Goal: Task Accomplishment & Management: Use online tool/utility

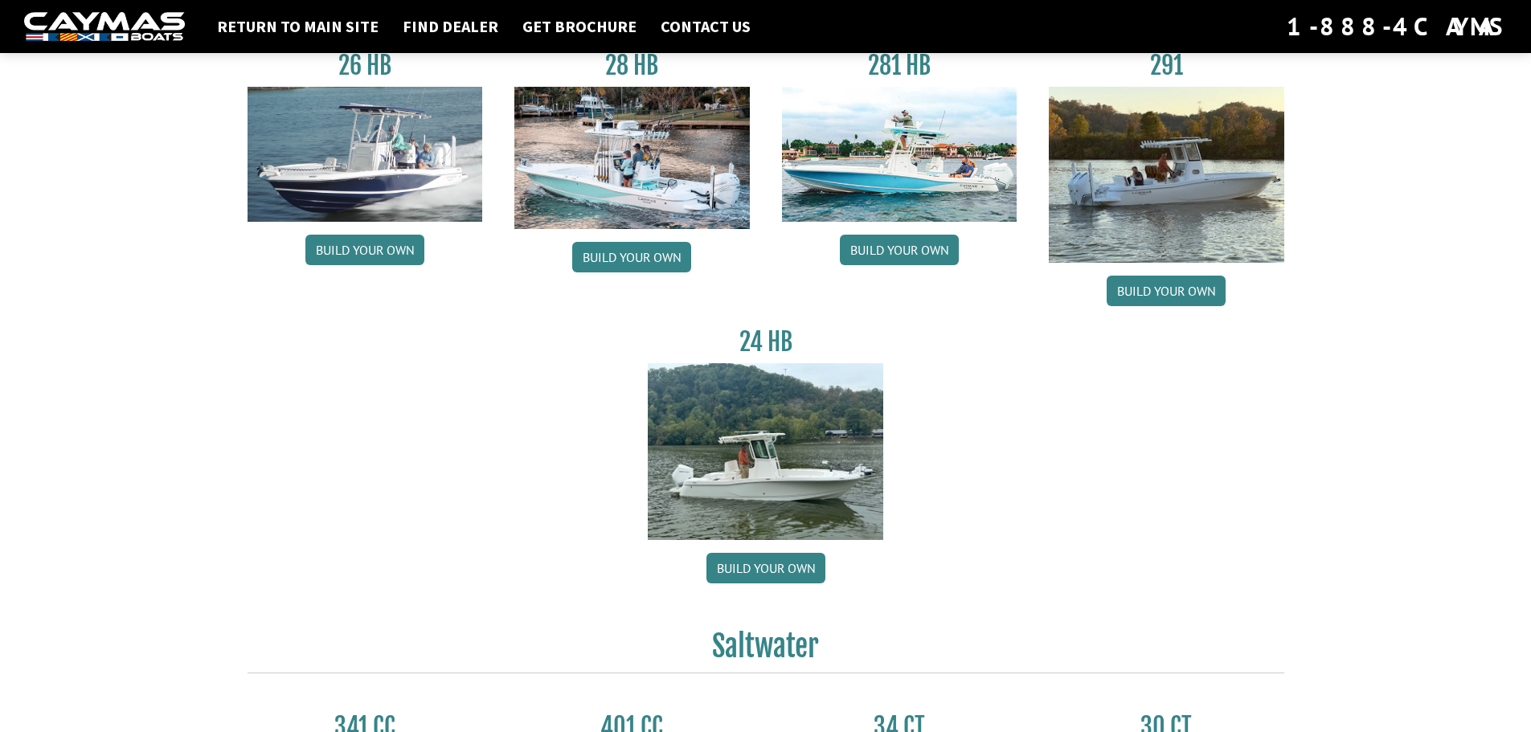
scroll to position [161, 0]
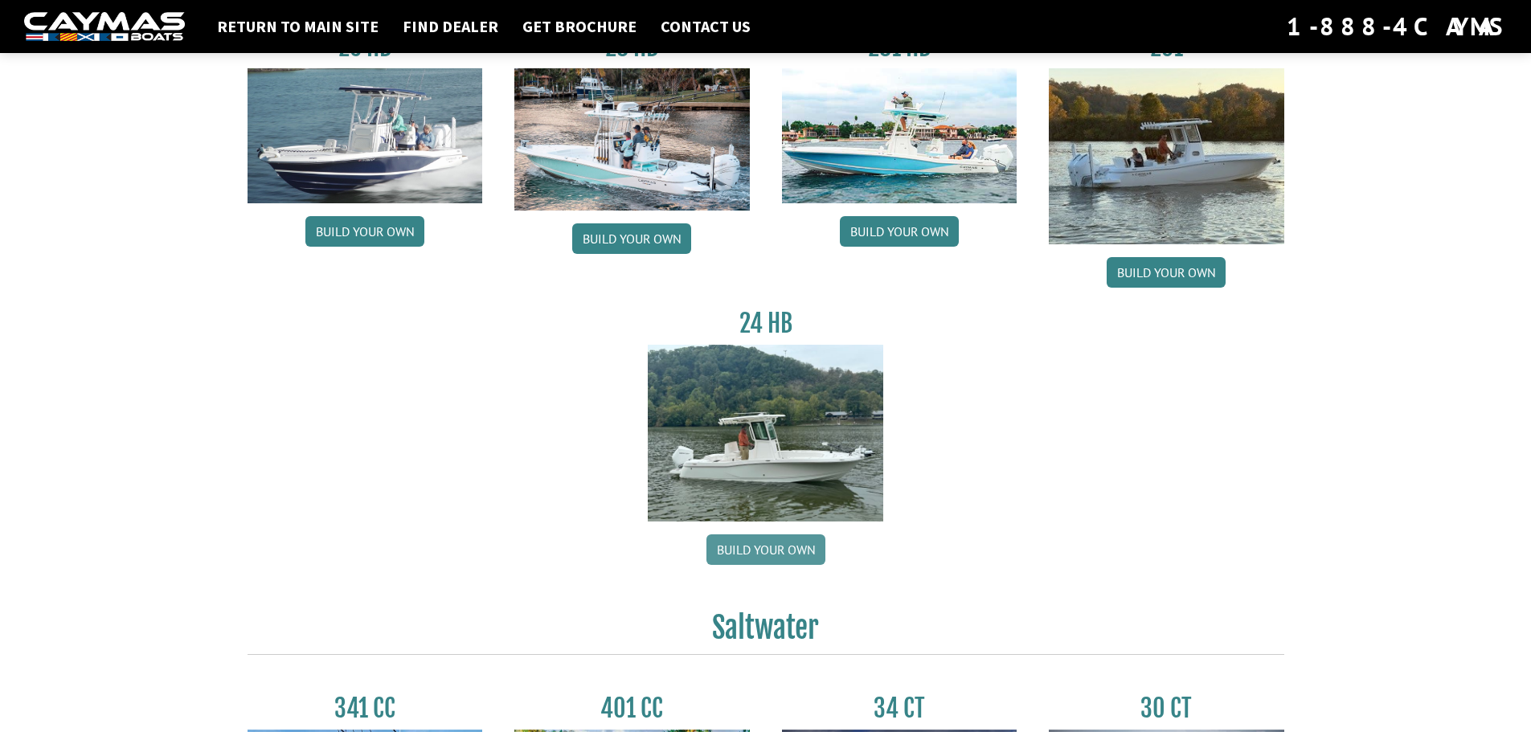
click at [779, 550] on link "Build your own" at bounding box center [765, 549] width 119 height 31
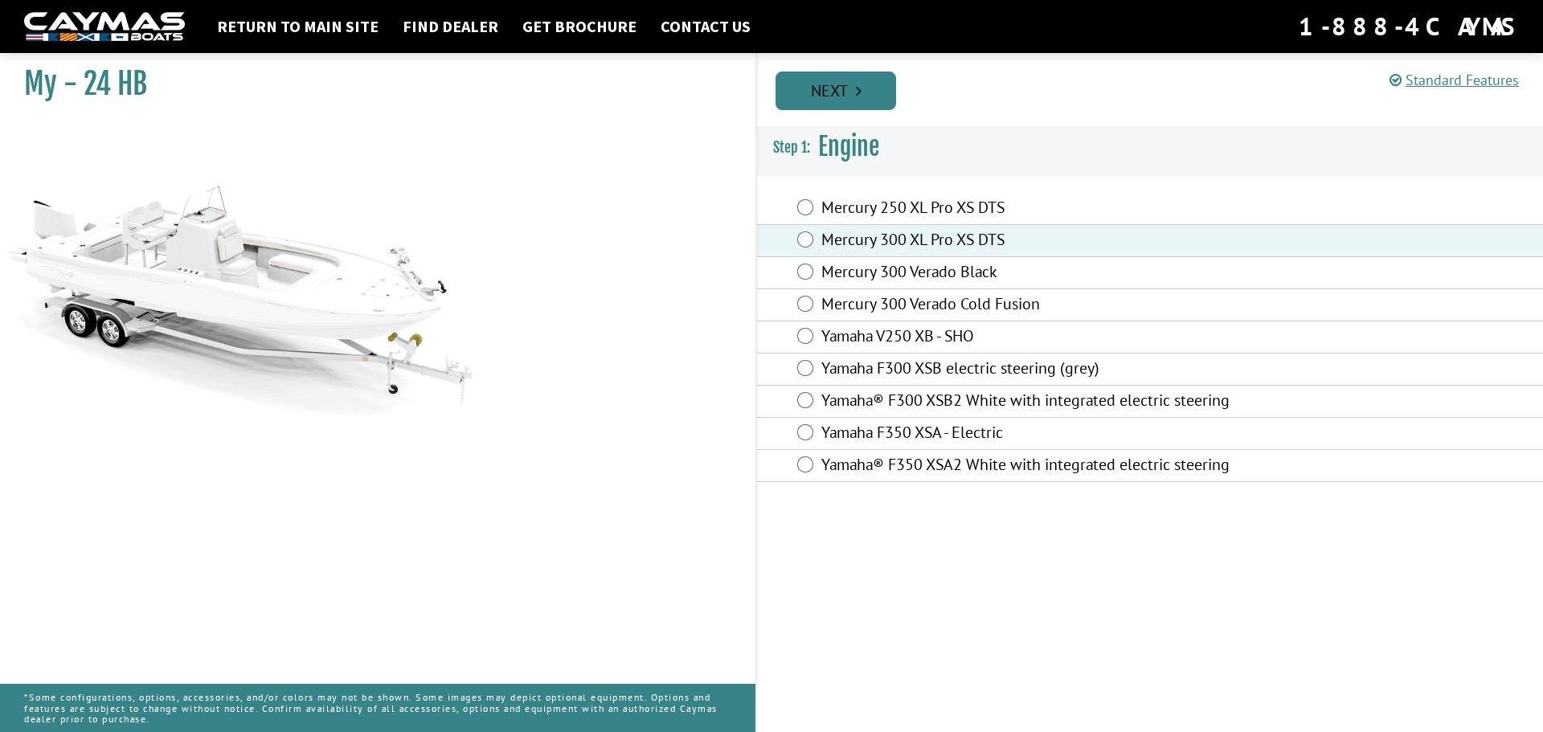
click at [829, 94] on link "Next" at bounding box center [836, 91] width 121 height 39
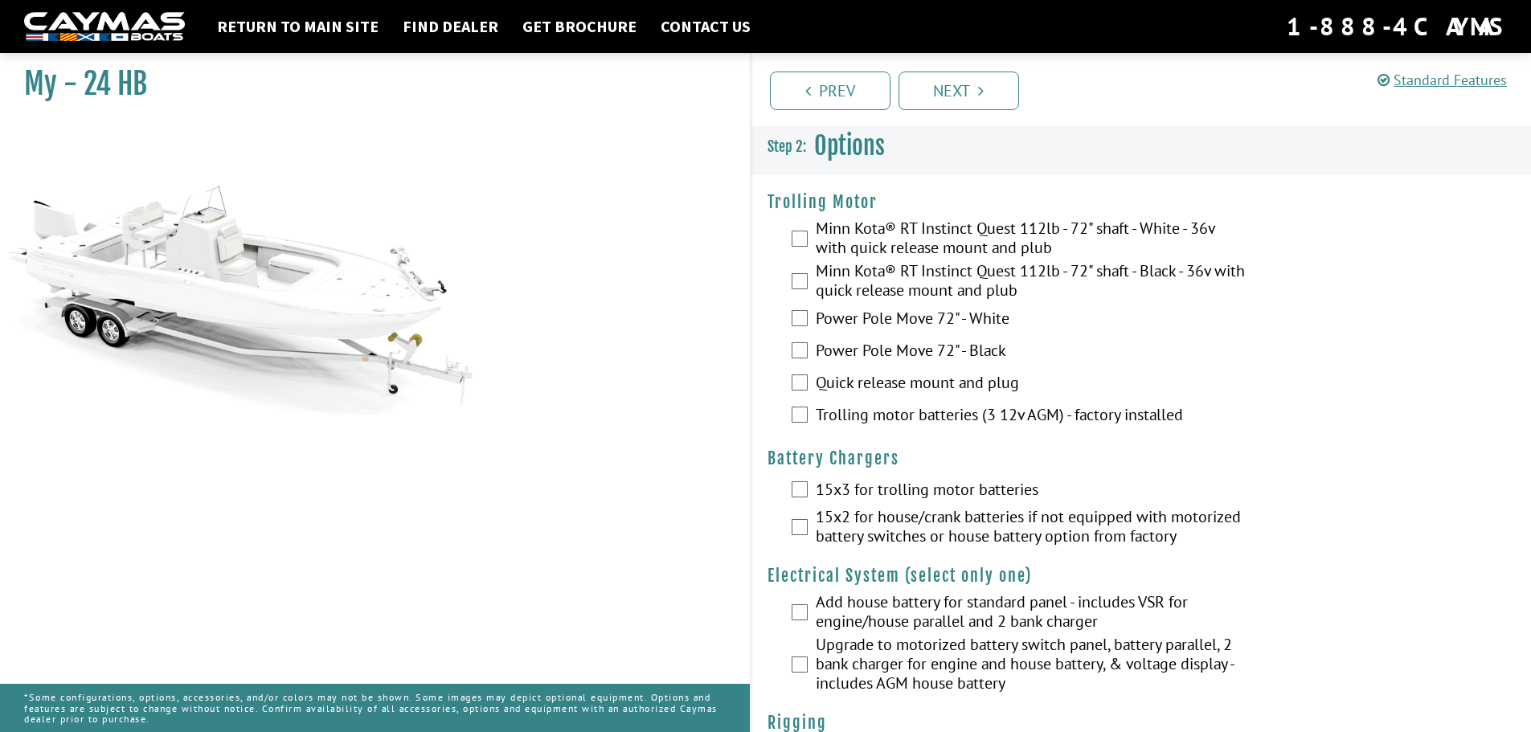
click at [809, 236] on div "Minn Kota® RT Instinct Quest 112lb - 72" shaft - White - 36v with quick release…" at bounding box center [1141, 240] width 780 height 43
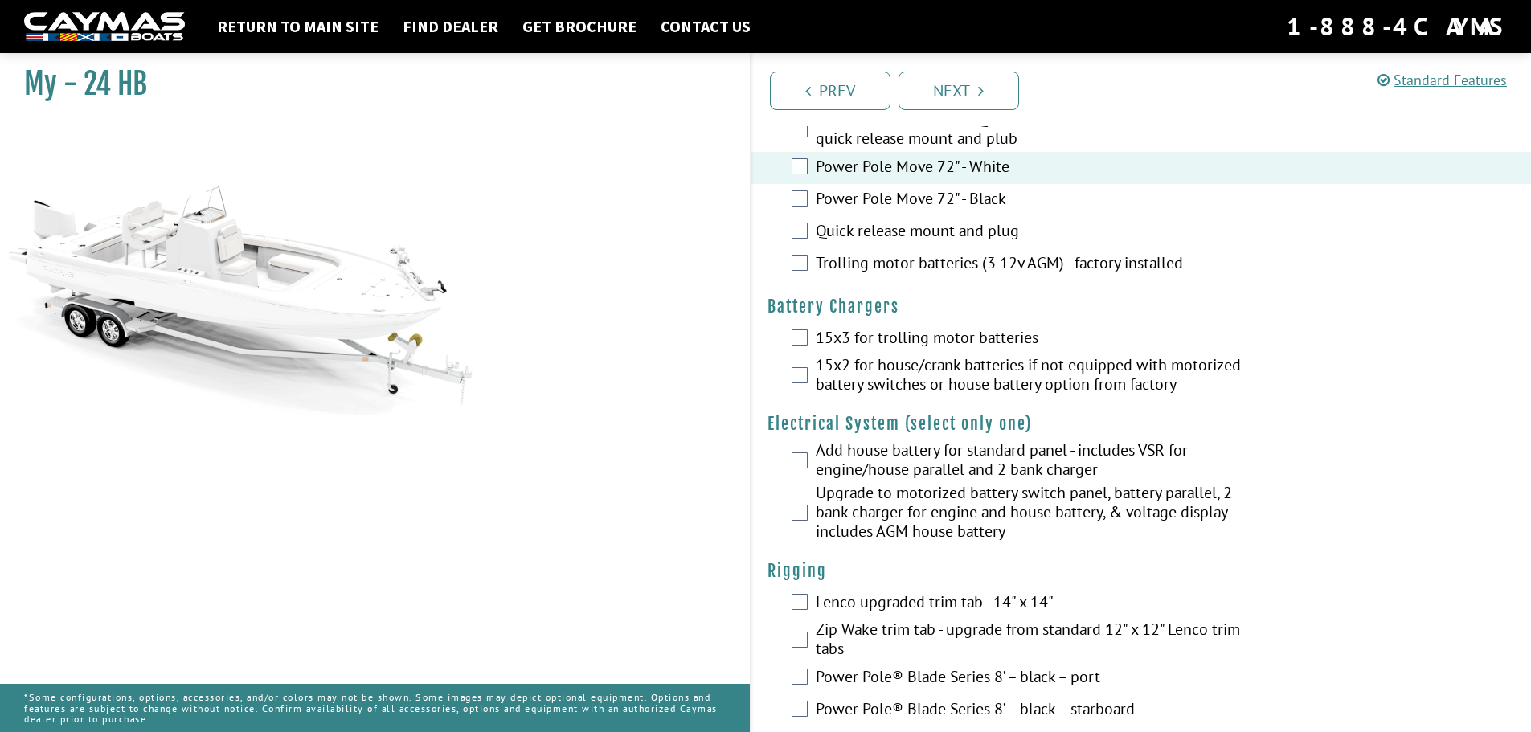
scroll to position [161, 0]
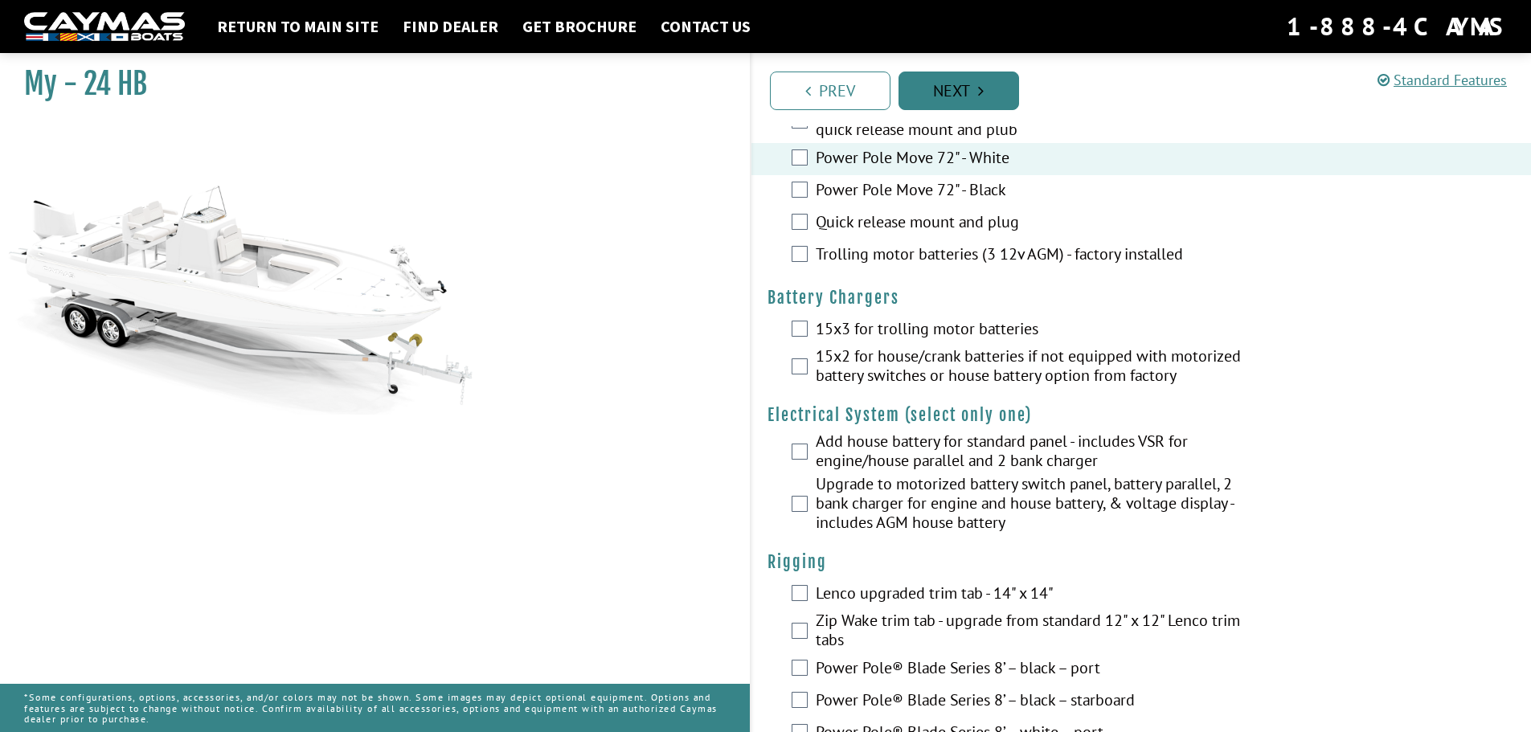
click at [964, 95] on link "Next" at bounding box center [959, 91] width 121 height 39
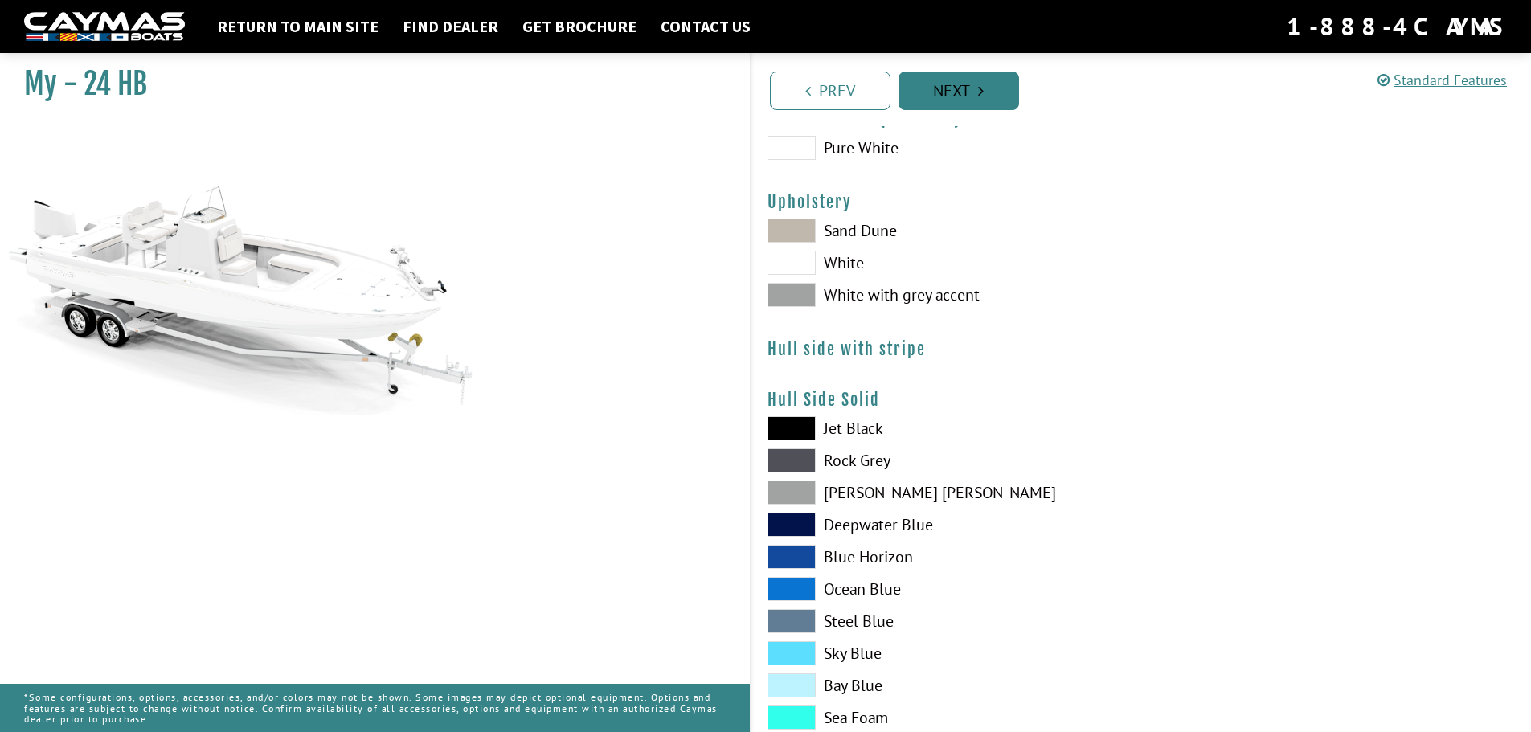
scroll to position [0, 0]
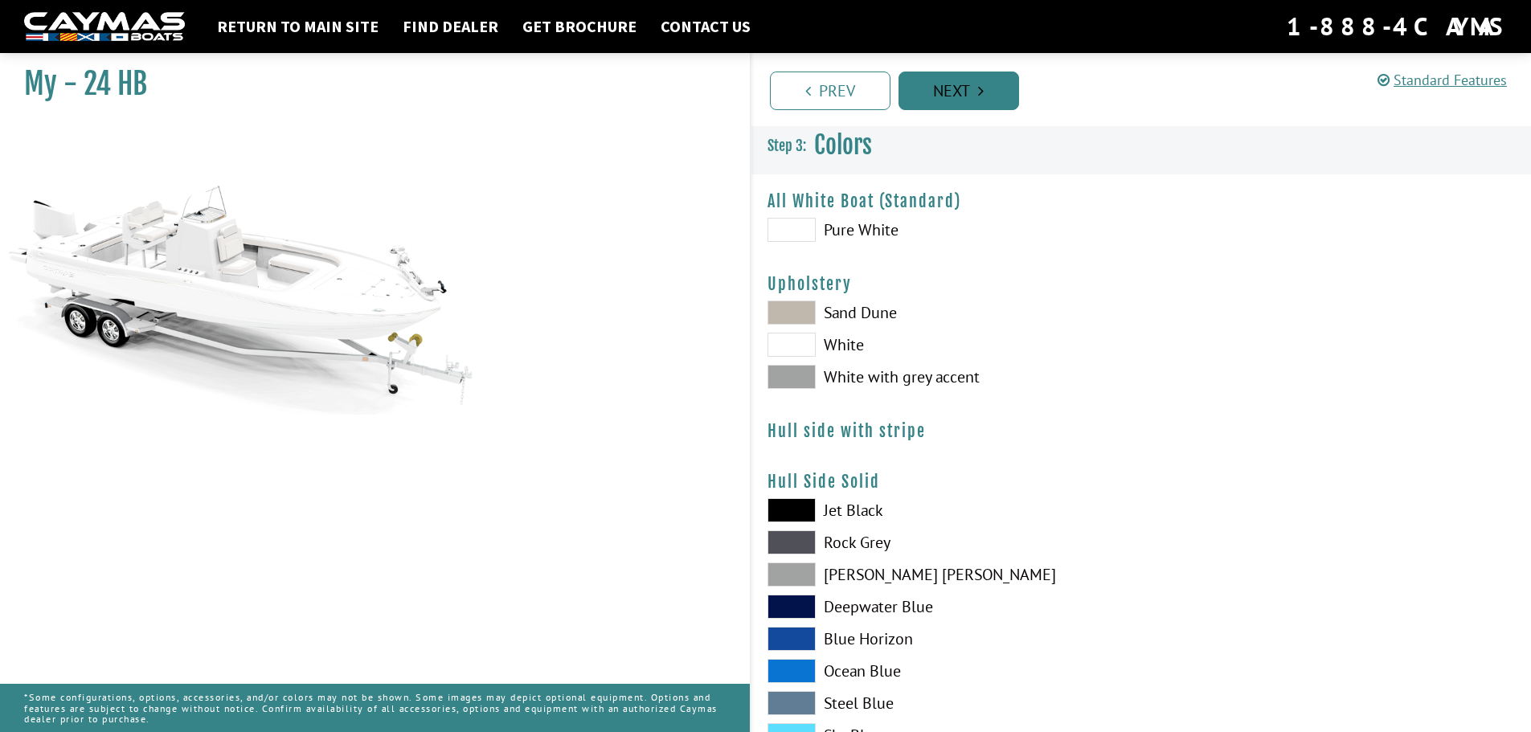
click at [967, 97] on link "Next" at bounding box center [959, 91] width 121 height 39
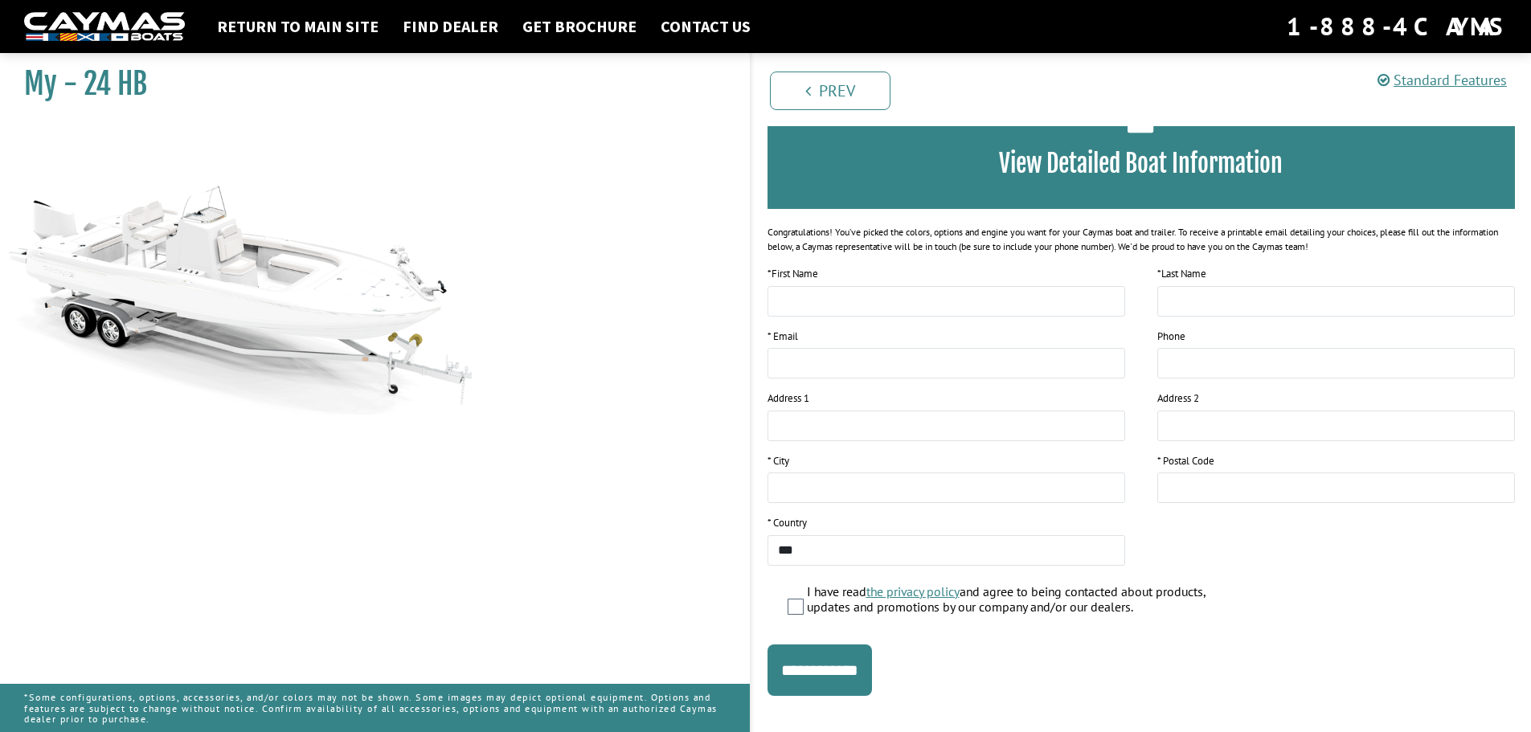
scroll to position [131, 0]
